Goal: Browse casually

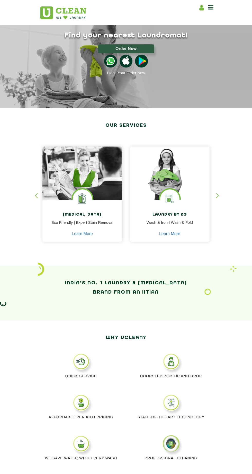
click at [221, 196] on div "button" at bounding box center [220, 200] width 8 height 14
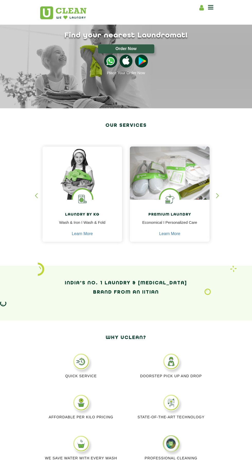
click at [221, 195] on div "button" at bounding box center [220, 200] width 8 height 14
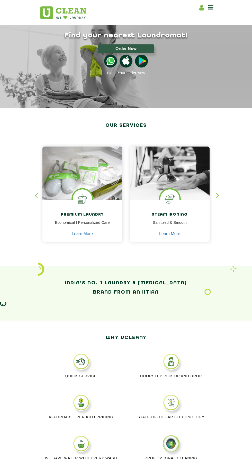
click at [220, 199] on div "button" at bounding box center [220, 200] width 8 height 14
click at [219, 196] on div "button" at bounding box center [220, 200] width 8 height 14
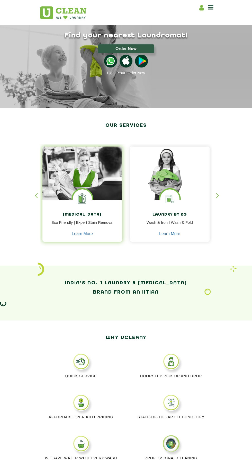
click at [99, 204] on div "[MEDICAL_DATA] Eco Friendly | Expert Stain Removal Learn More" at bounding box center [82, 221] width 80 height 43
click at [90, 198] on img at bounding box center [82, 198] width 19 height 19
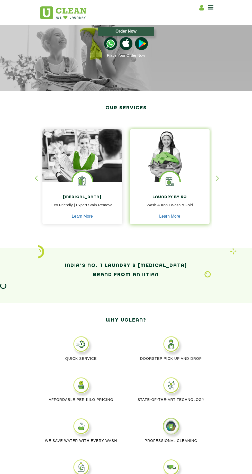
click at [178, 185] on img at bounding box center [169, 181] width 19 height 19
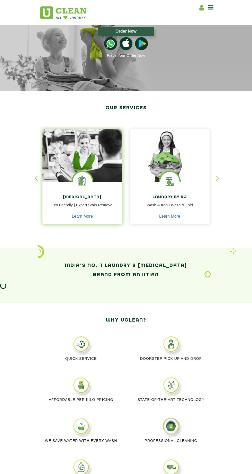
click at [95, 175] on img at bounding box center [82, 161] width 80 height 64
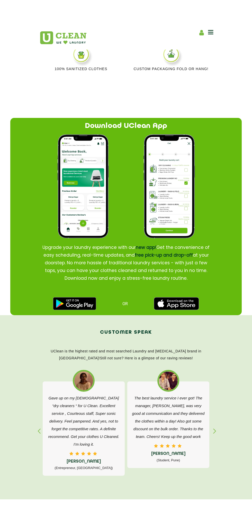
scroll to position [490, 0]
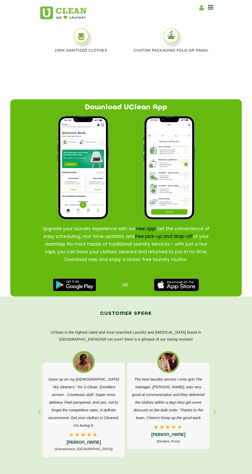
click at [79, 288] on img at bounding box center [74, 284] width 43 height 13
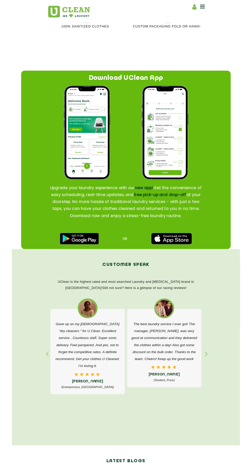
scroll to position [529, 0]
